Goal: Task Accomplishment & Management: Use online tool/utility

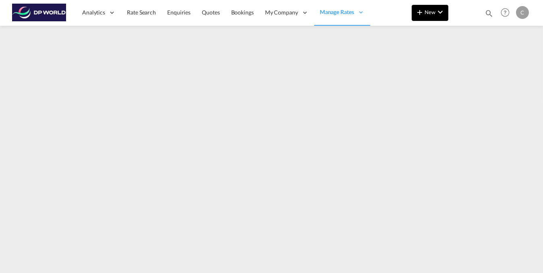
click at [439, 16] on md-icon "icon-chevron-down" at bounding box center [440, 12] width 10 height 10
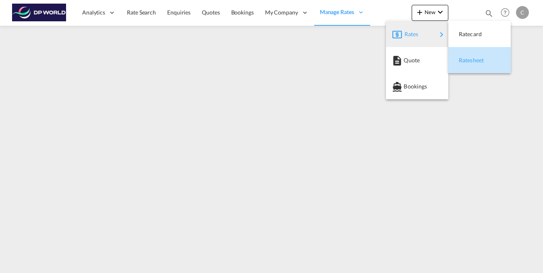
click at [467, 59] on span "Ratesheet" at bounding box center [462, 60] width 9 height 16
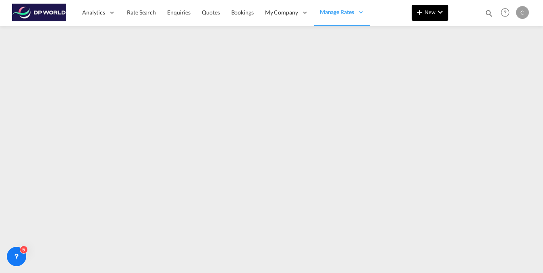
click at [441, 9] on md-icon "icon-chevron-down" at bounding box center [440, 12] width 10 height 10
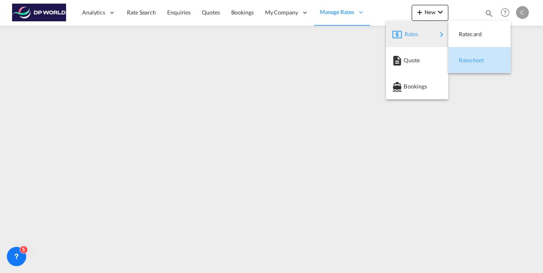
click at [467, 59] on span "Ratesheet" at bounding box center [462, 60] width 9 height 16
